Goal: Navigation & Orientation: Find specific page/section

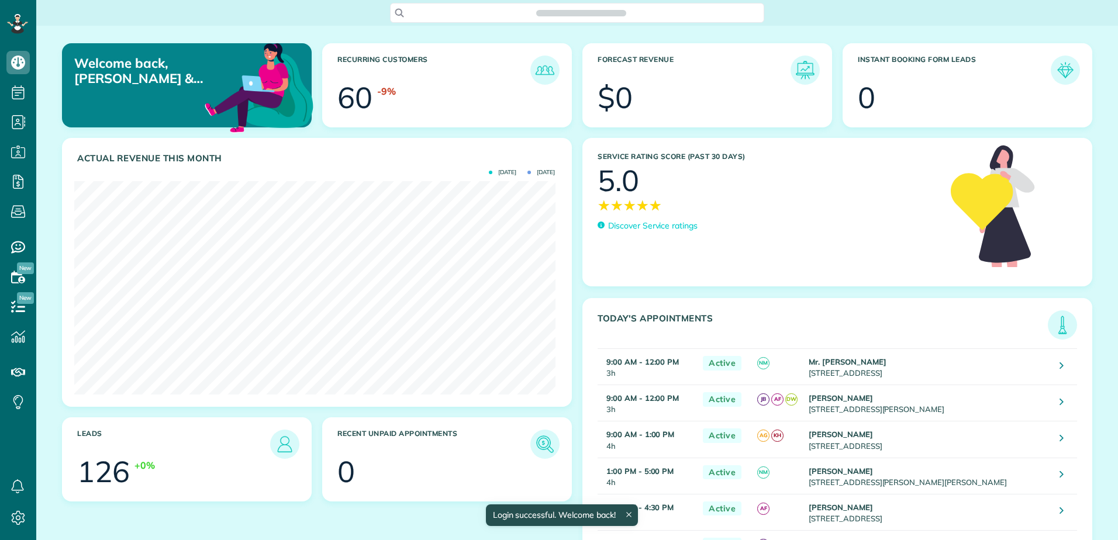
scroll to position [540, 36]
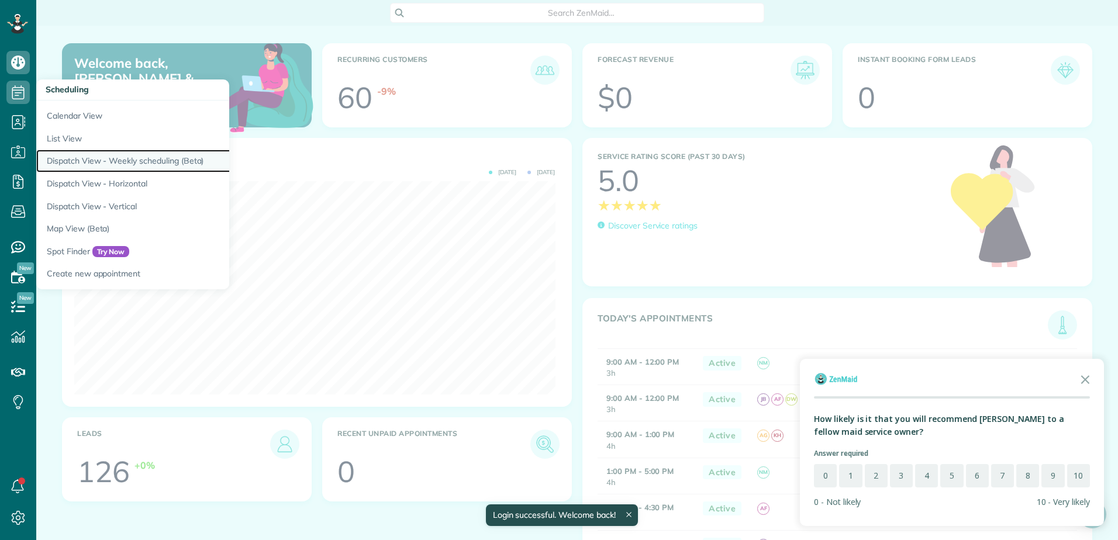
click at [74, 162] on link "Dispatch View - Weekly scheduling (Beta)" at bounding box center [182, 161] width 292 height 23
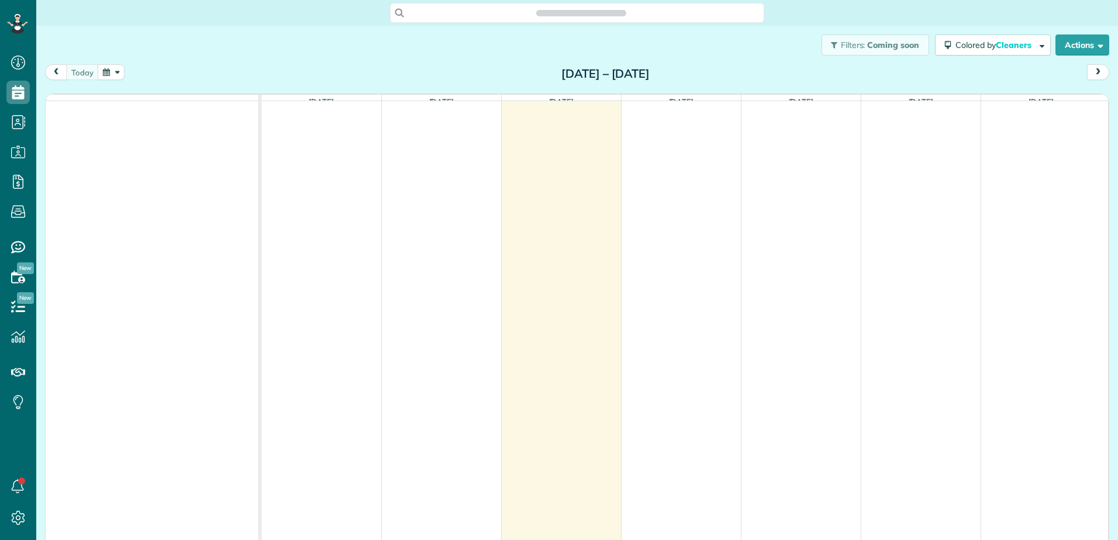
scroll to position [5, 5]
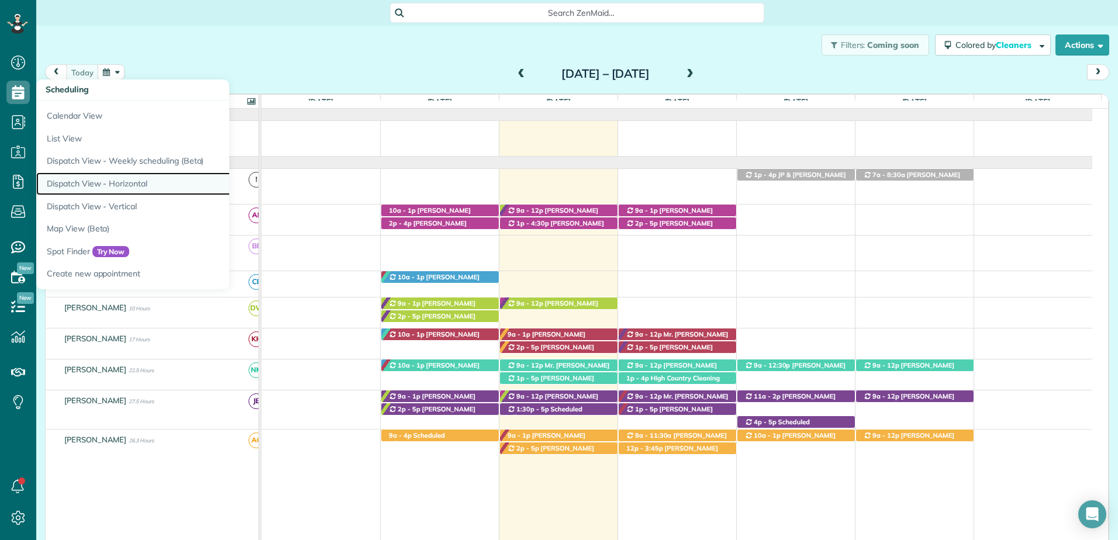
click at [71, 184] on link "Dispatch View - Horizontal" at bounding box center [182, 184] width 292 height 23
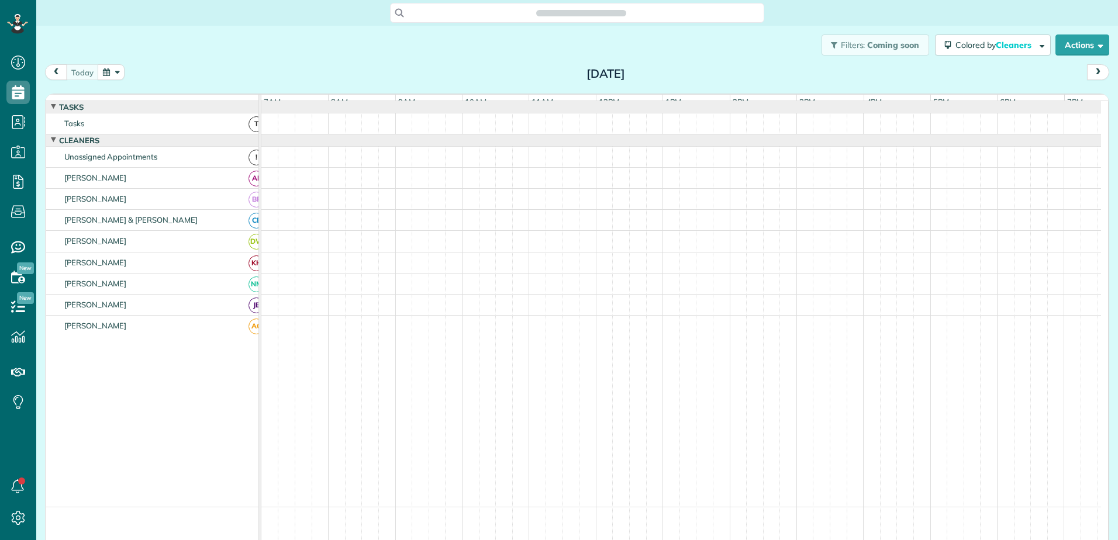
scroll to position [5, 5]
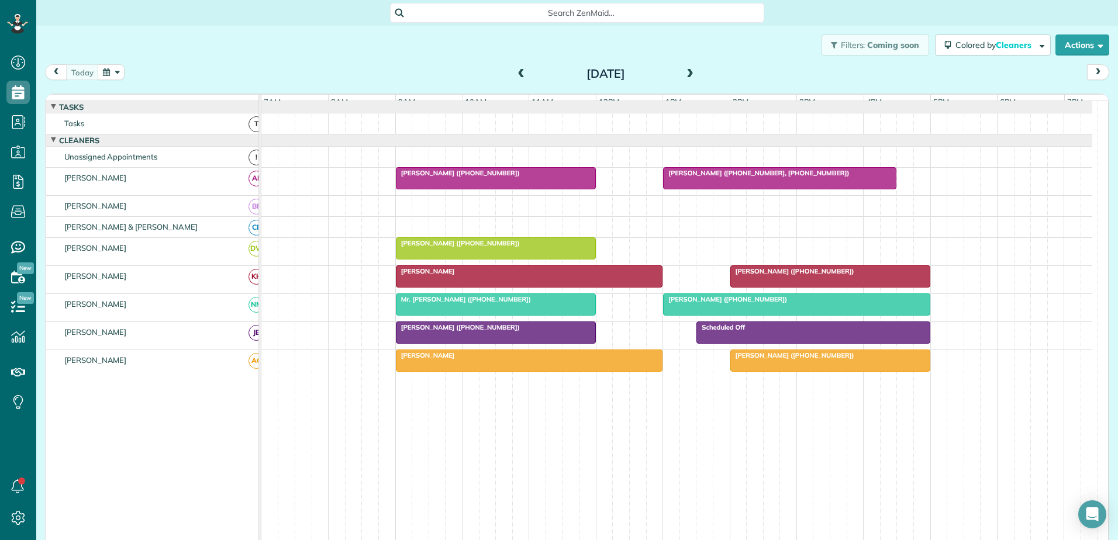
click at [690, 78] on span at bounding box center [690, 74] width 13 height 11
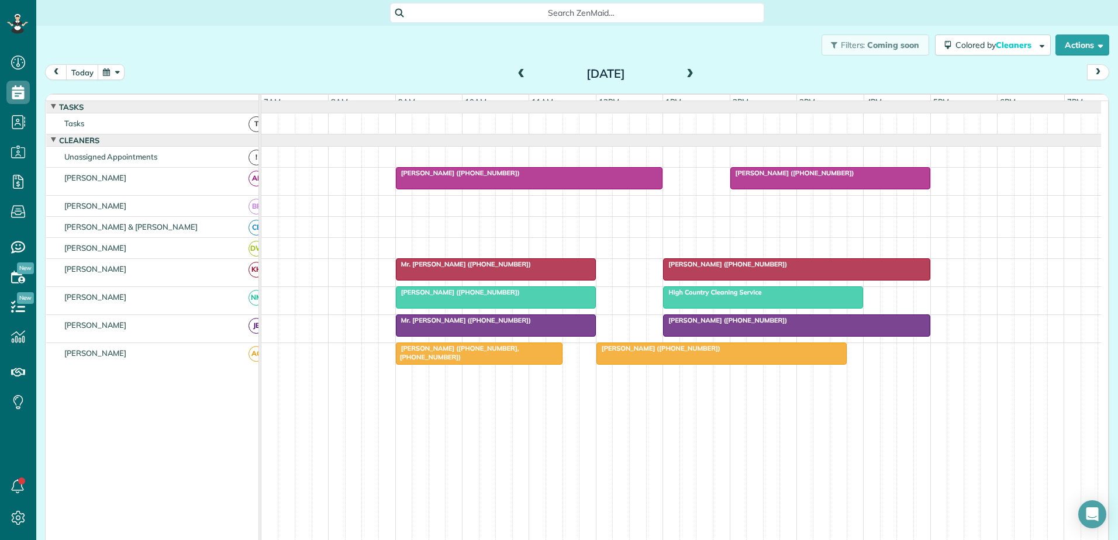
click at [687, 70] on span at bounding box center [690, 74] width 13 height 11
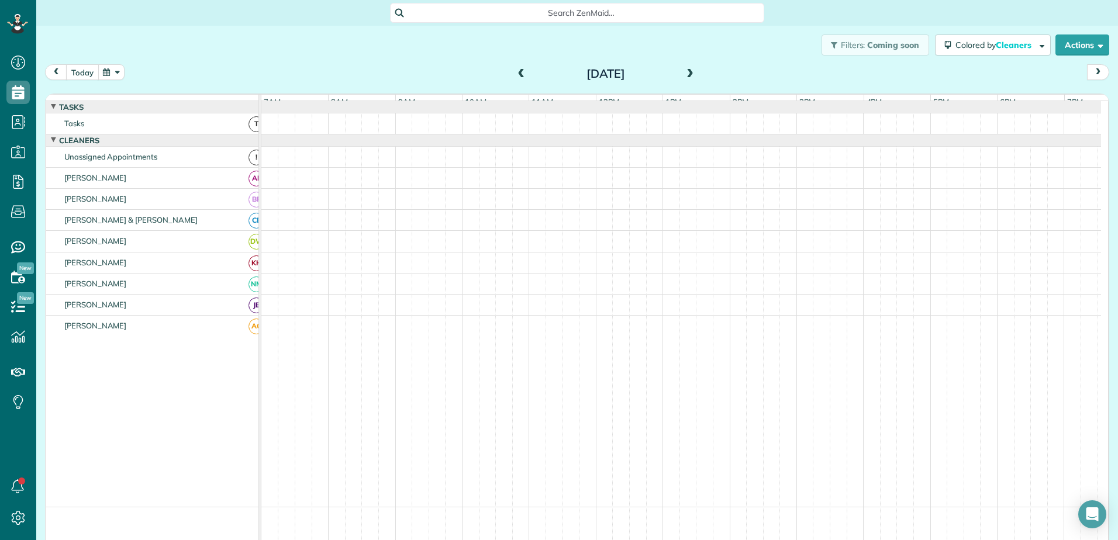
click at [78, 76] on button "today" at bounding box center [82, 72] width 33 height 16
